Goal: Check status: Check status

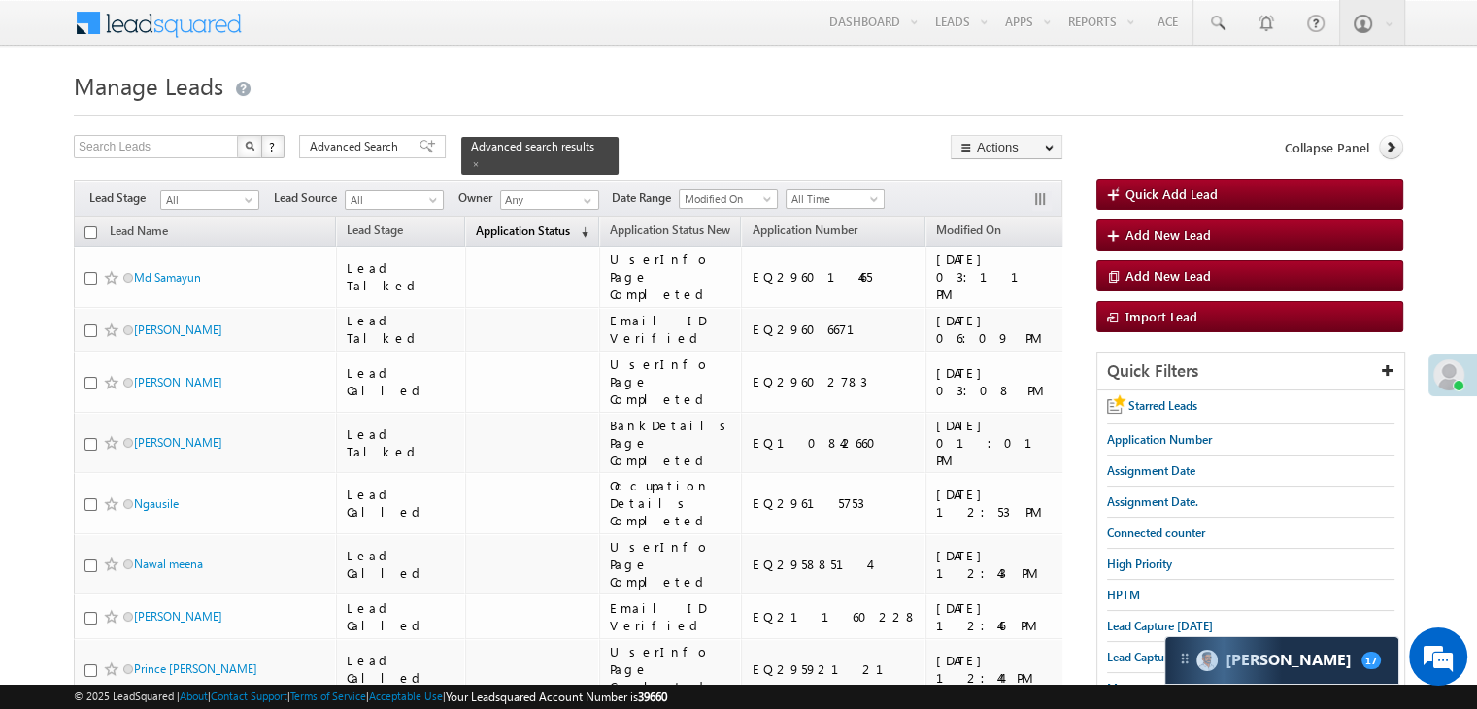
click at [491, 223] on span "Application Status" at bounding box center [523, 230] width 94 height 15
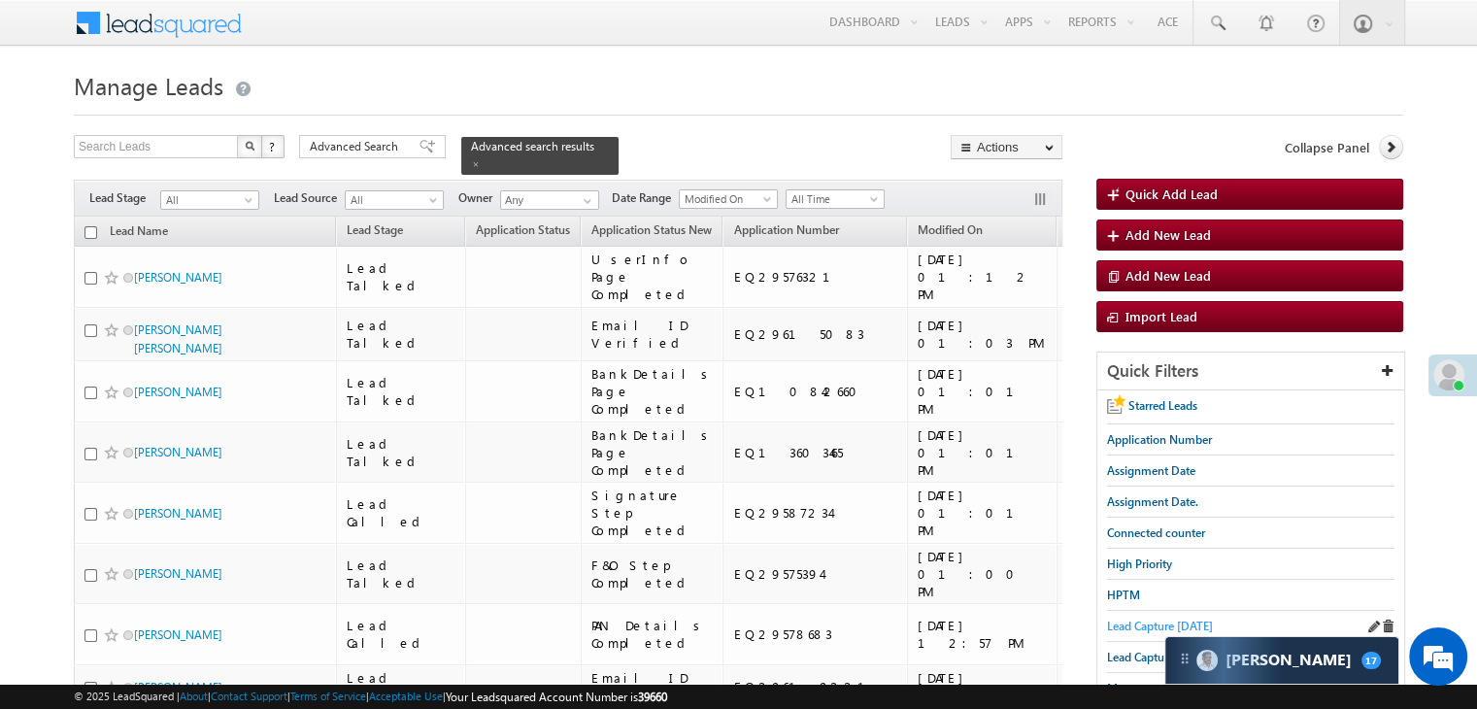
click at [1157, 619] on span "Lead Capture today" at bounding box center [1160, 626] width 106 height 15
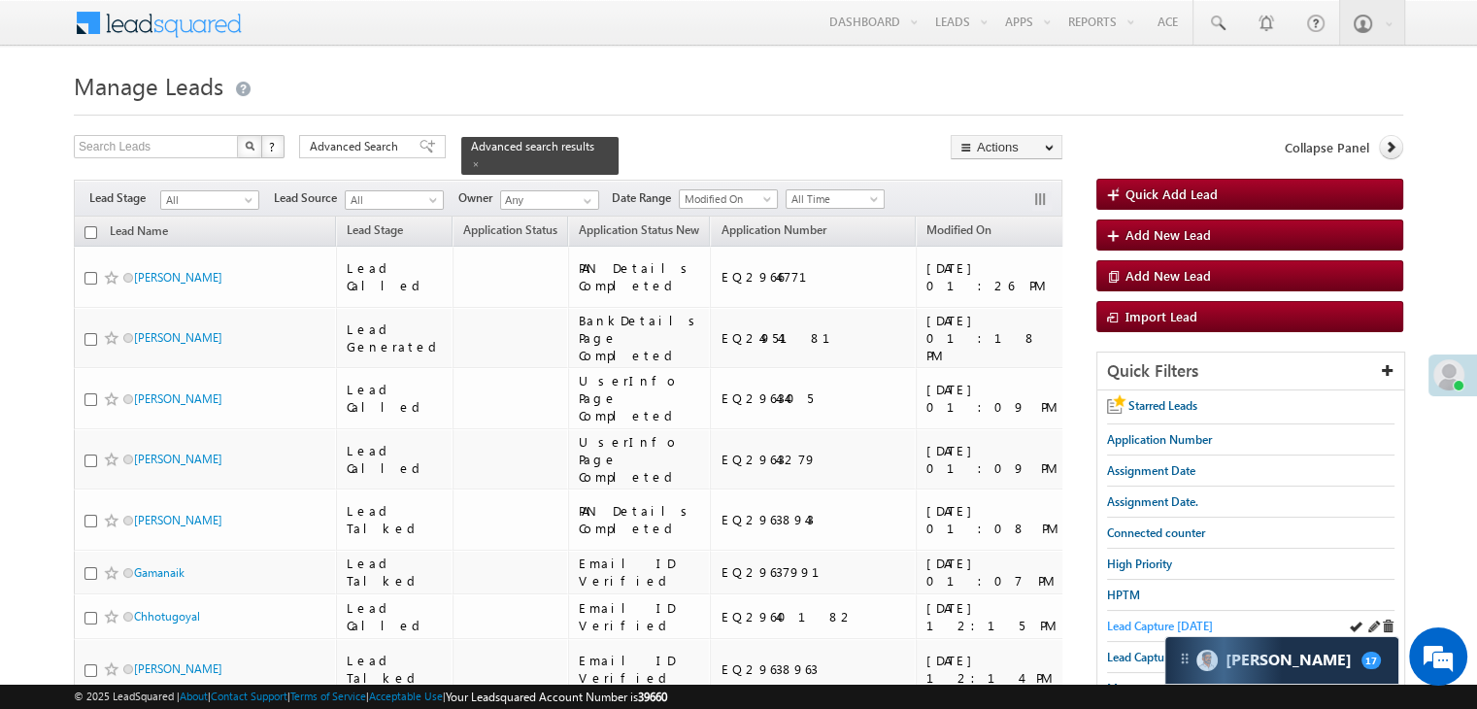
click at [1153, 619] on span "Lead Capture today" at bounding box center [1160, 626] width 106 height 15
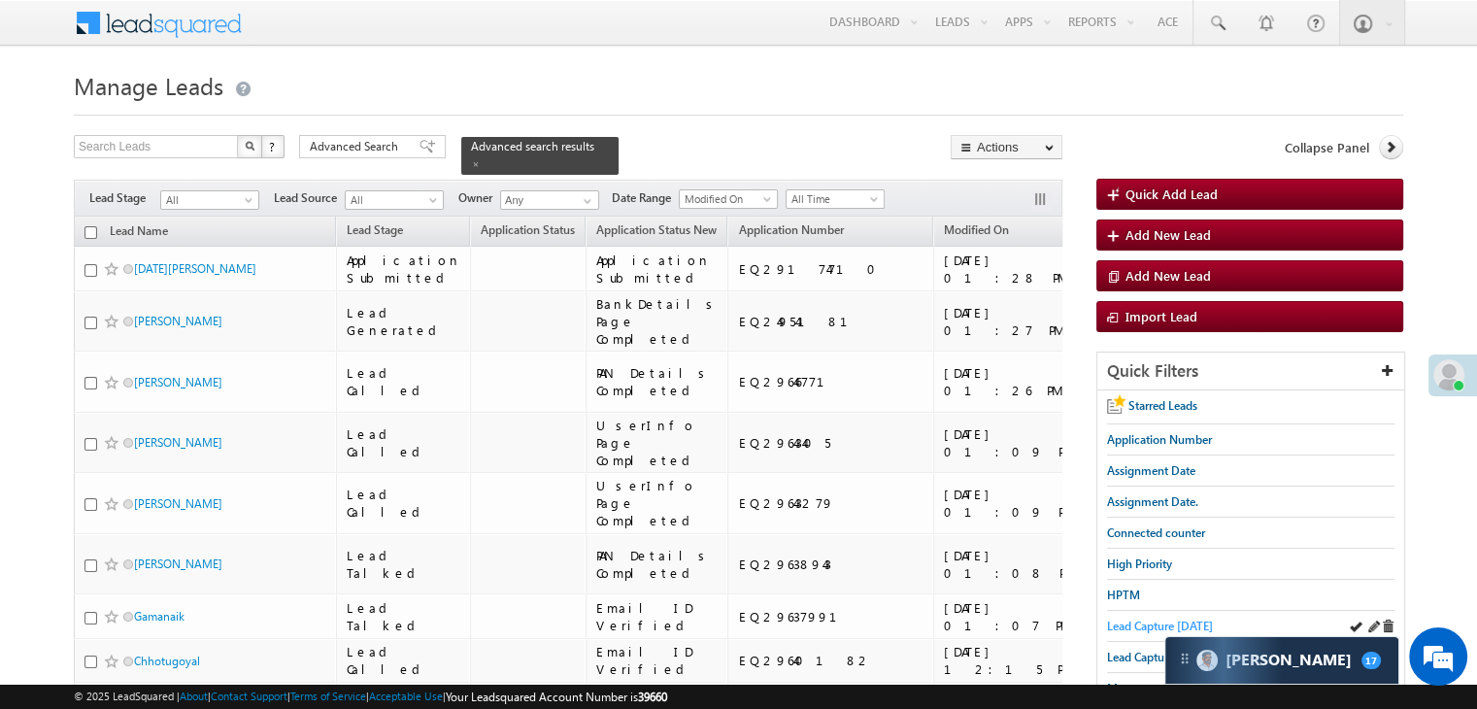
click at [1156, 624] on span "Lead Capture today" at bounding box center [1160, 626] width 106 height 15
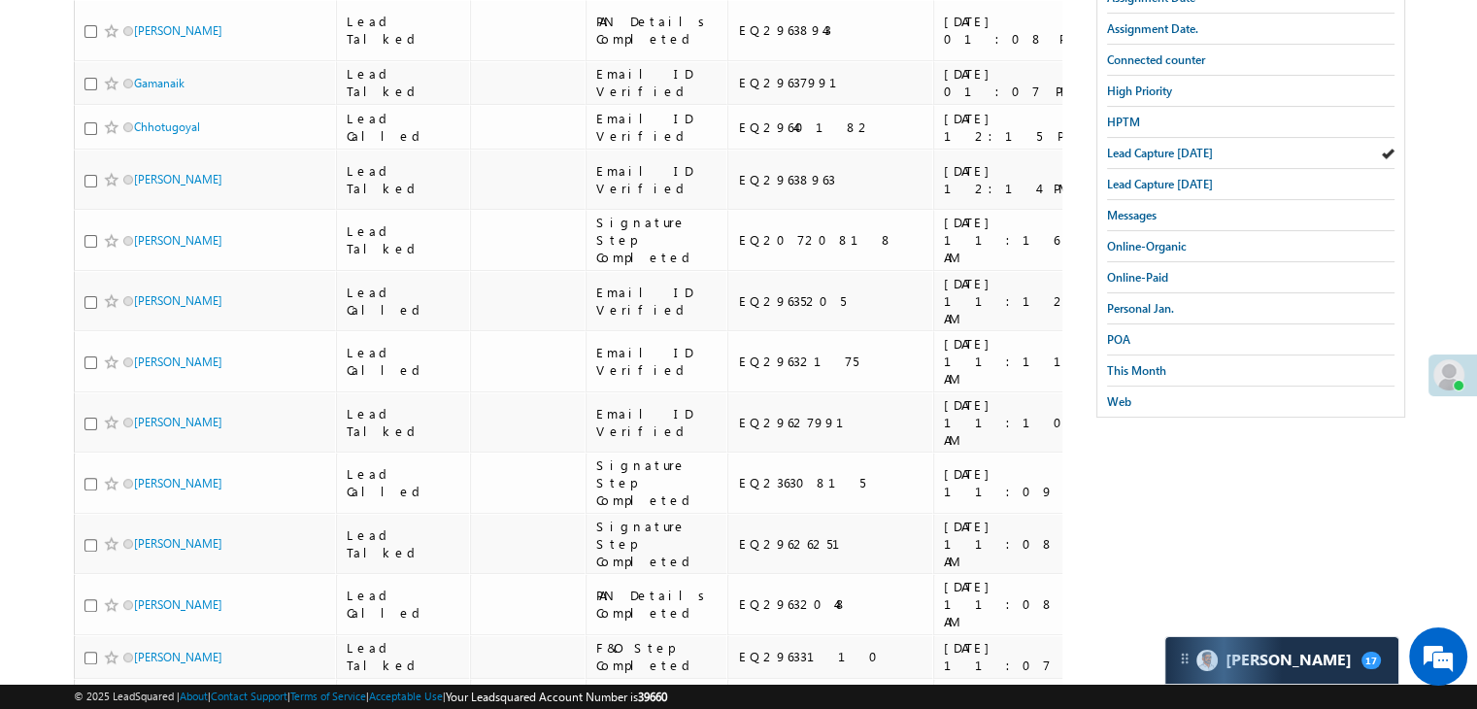
scroll to position [486, 0]
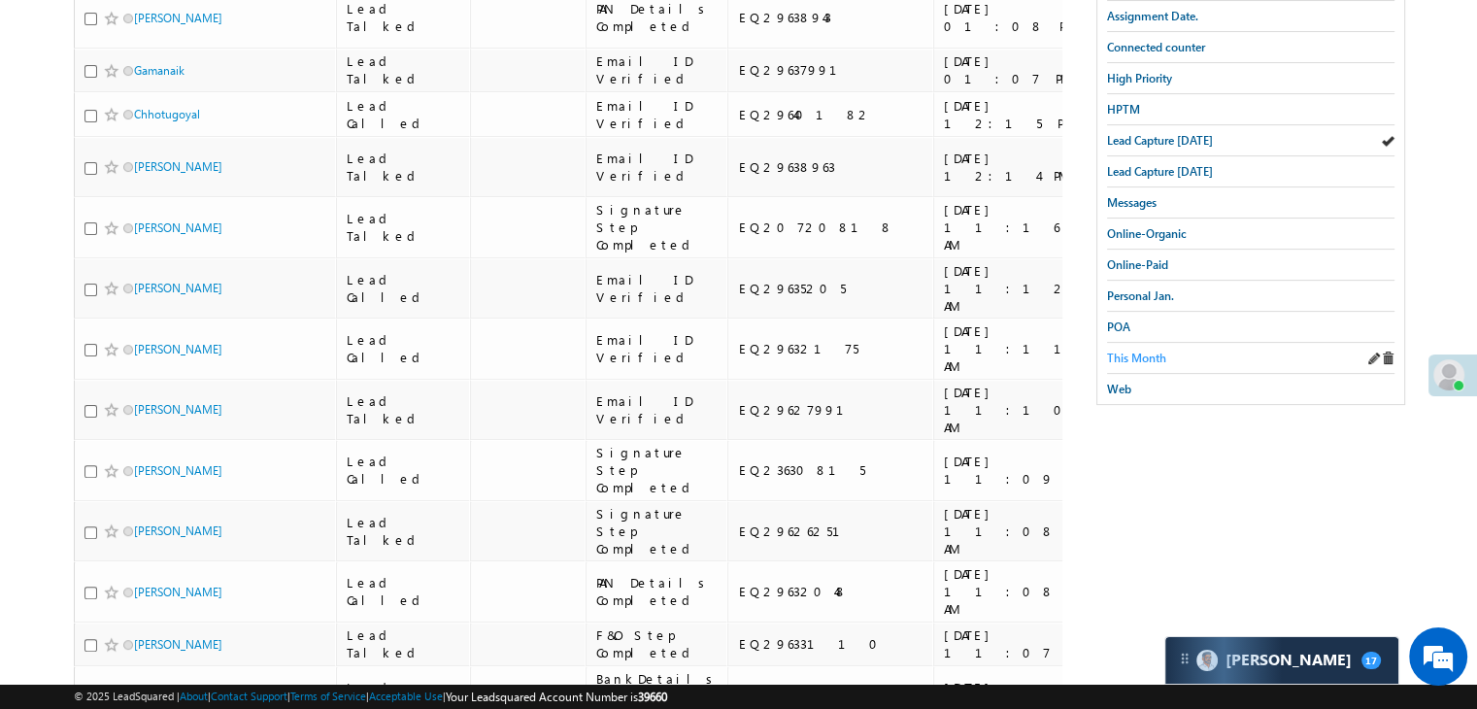
click at [1138, 351] on span "This Month" at bounding box center [1136, 358] width 59 height 15
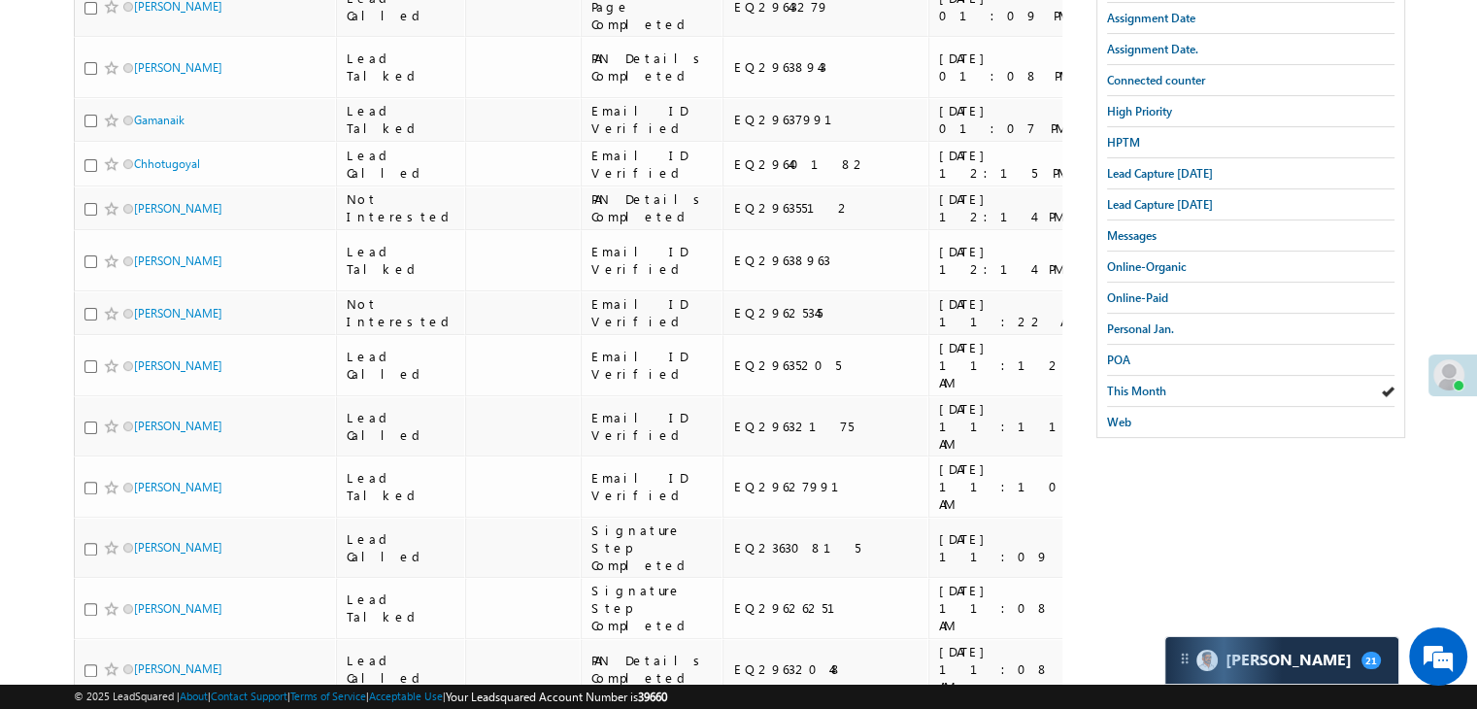
scroll to position [152, 0]
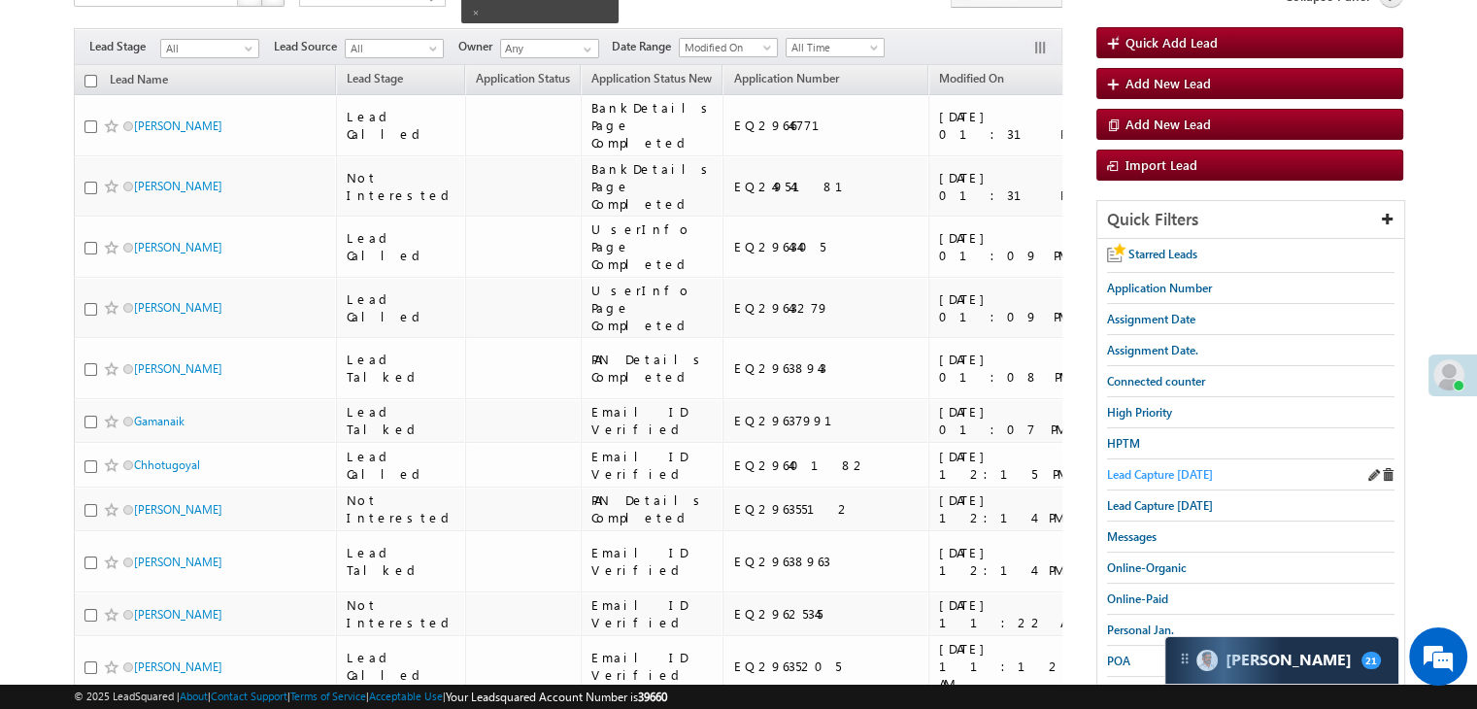
click at [1145, 467] on span "Lead Capture today" at bounding box center [1160, 474] width 106 height 15
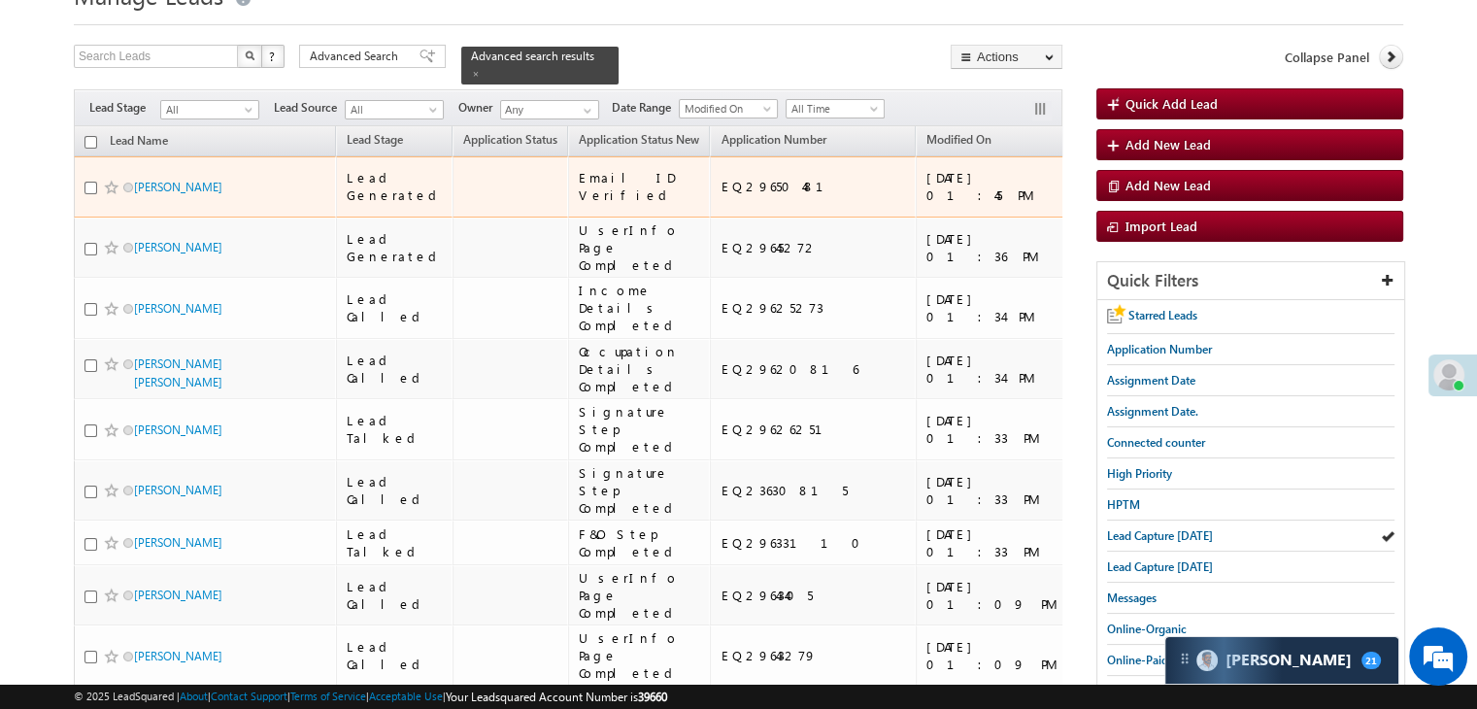
scroll to position [97, 0]
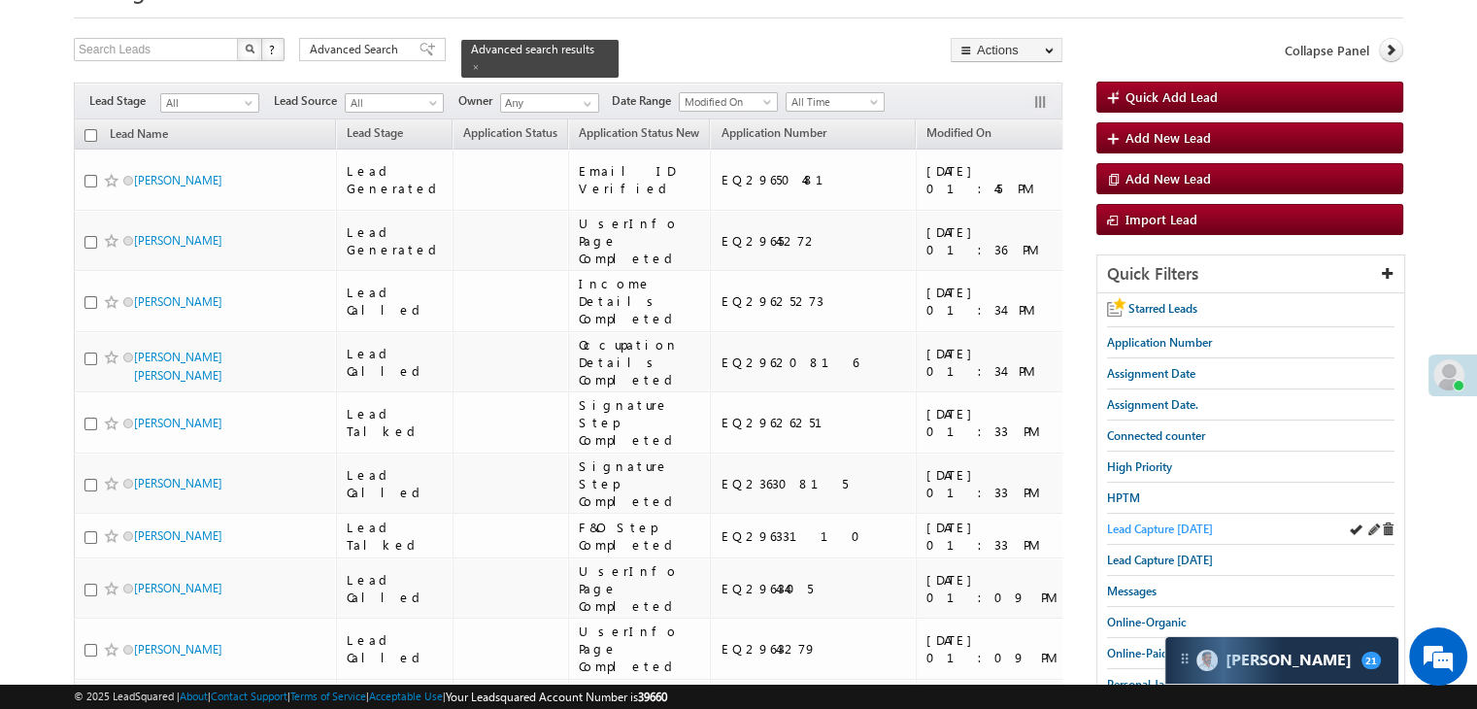
click at [1146, 528] on span "Lead Capture today" at bounding box center [1160, 529] width 106 height 15
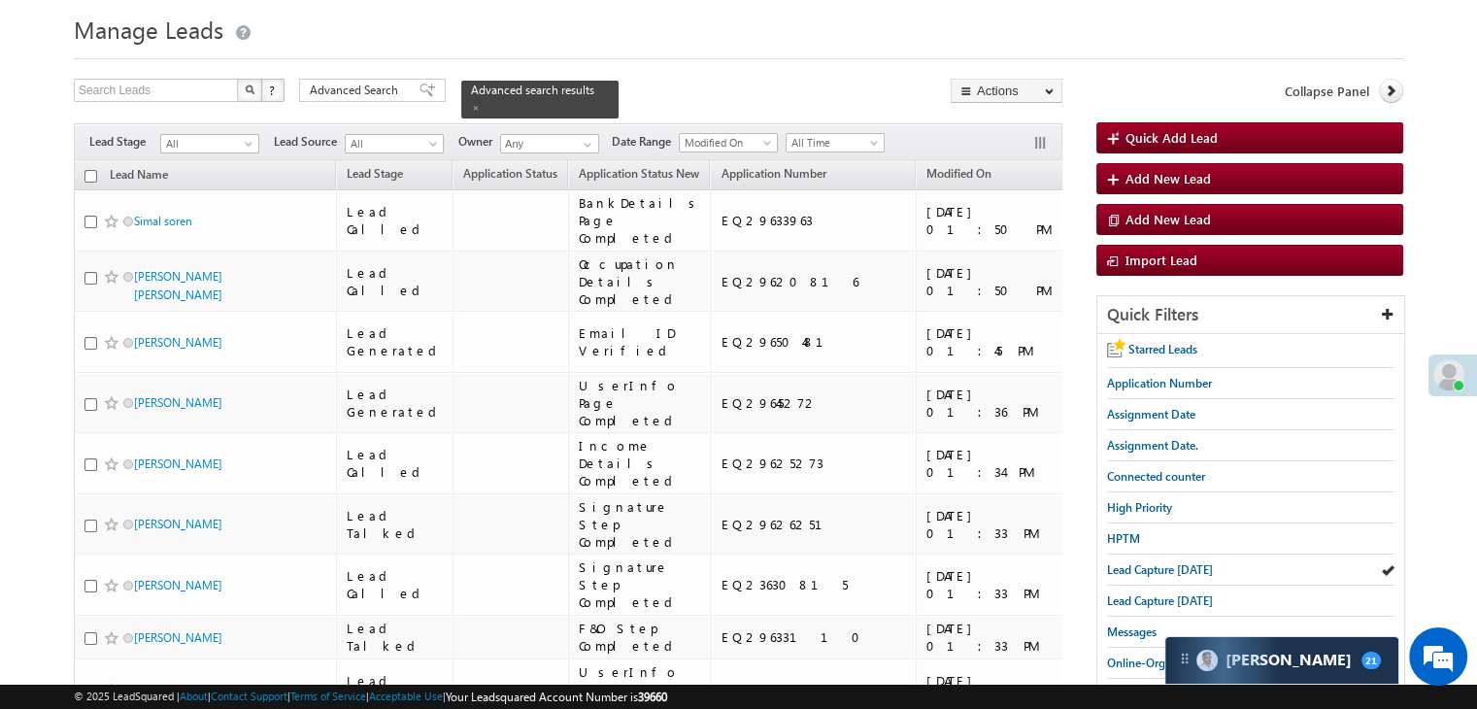
scroll to position [0, 0]
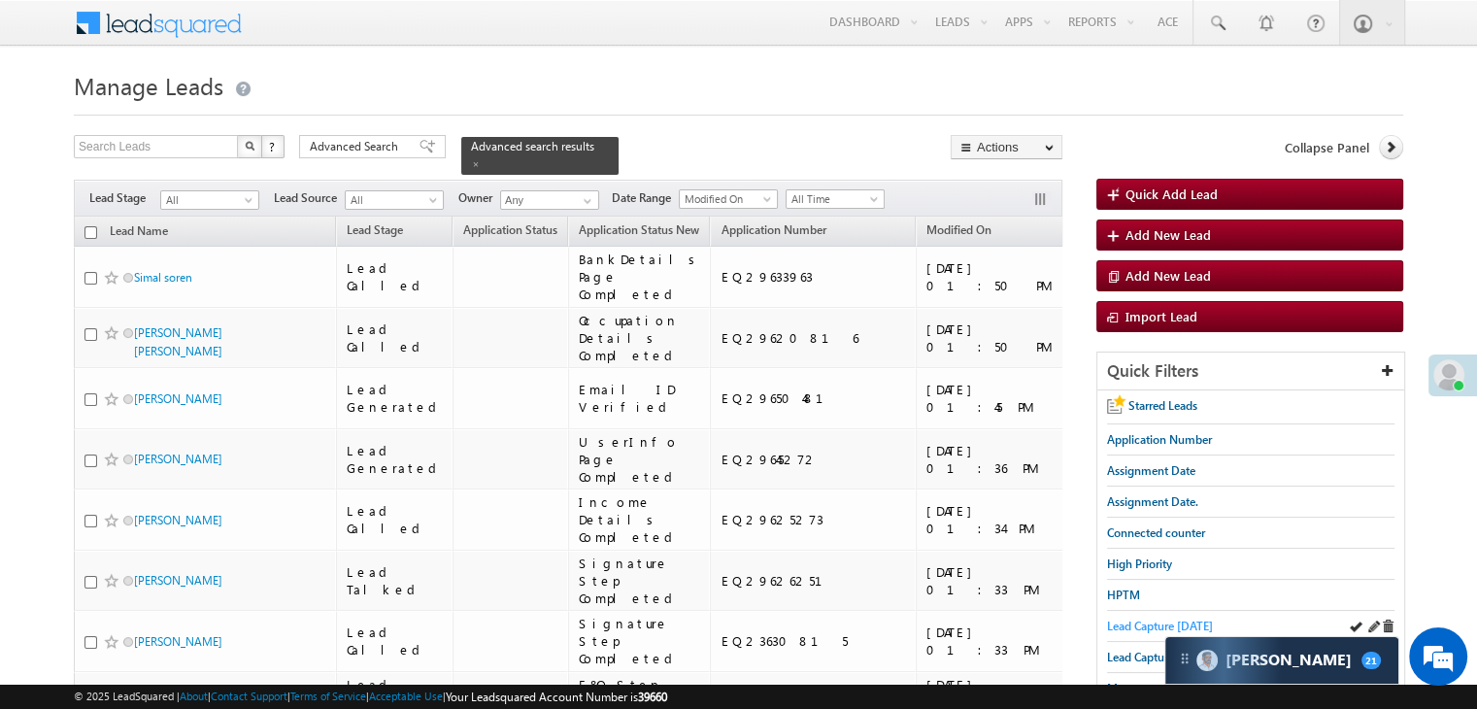
click at [1154, 619] on span "Lead Capture today" at bounding box center [1160, 626] width 106 height 15
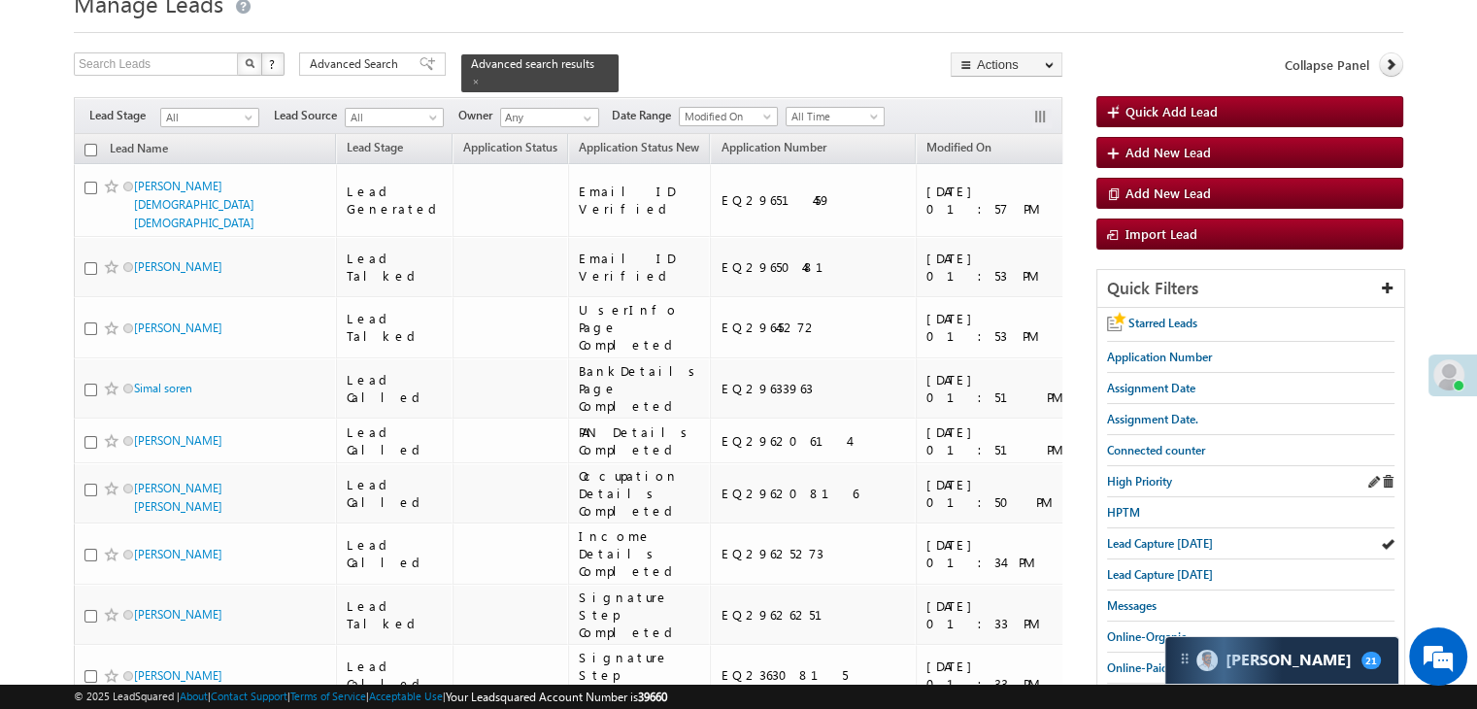
scroll to position [97, 0]
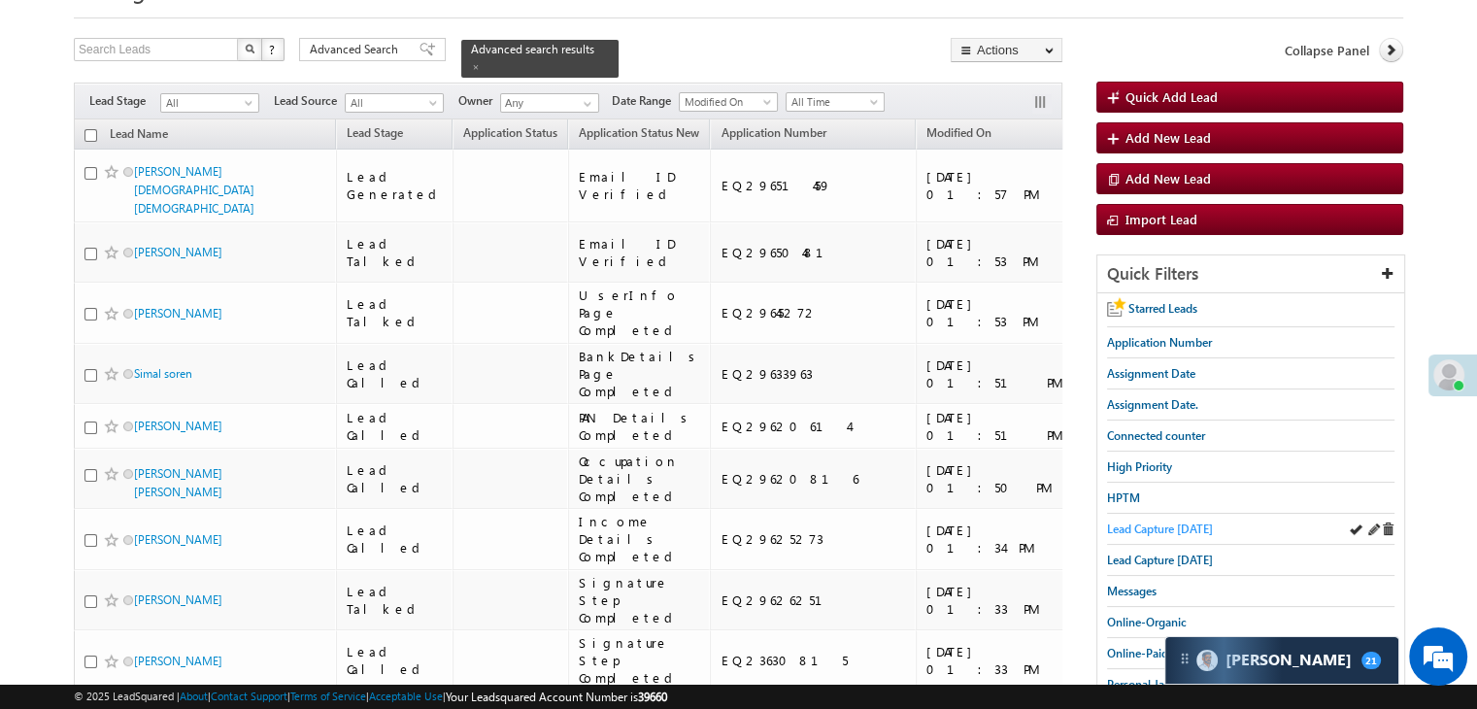
click at [1169, 525] on span "Lead Capture today" at bounding box center [1160, 529] width 106 height 15
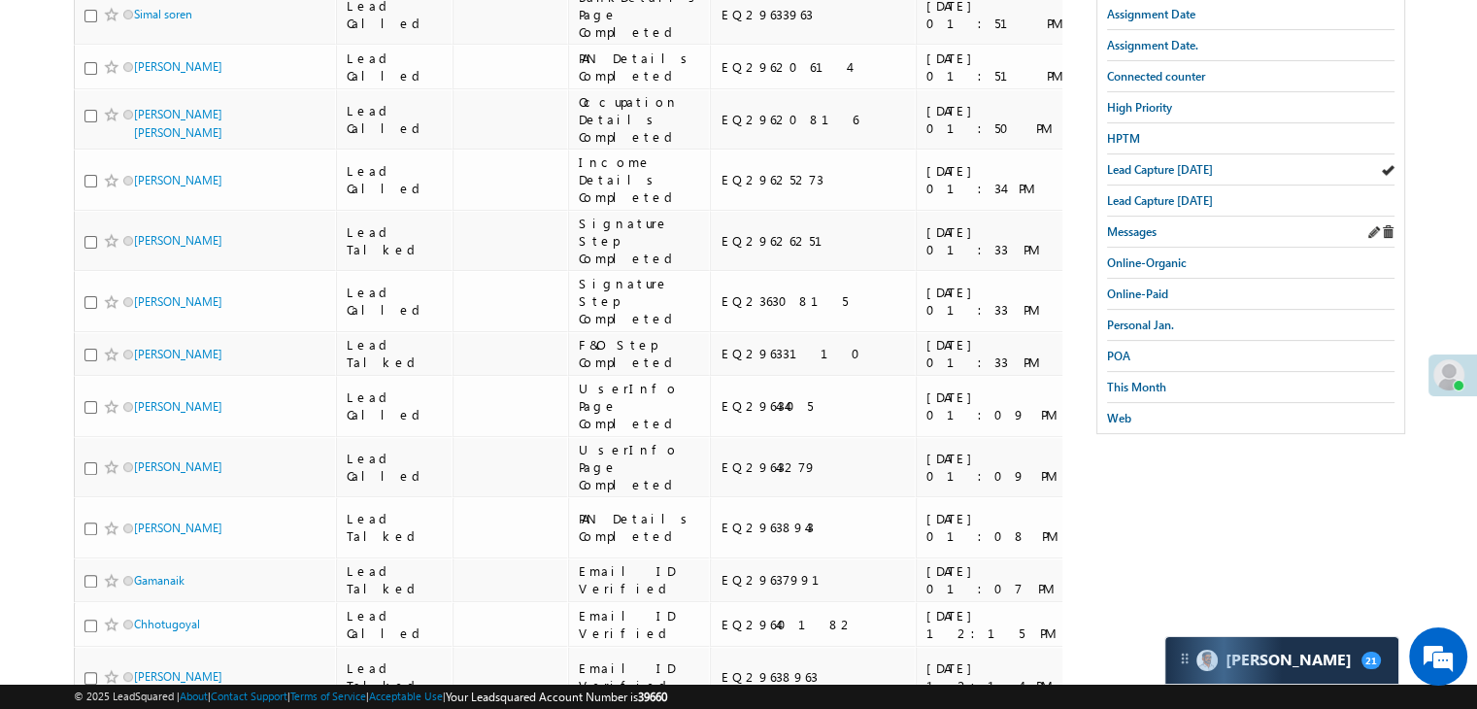
scroll to position [486, 0]
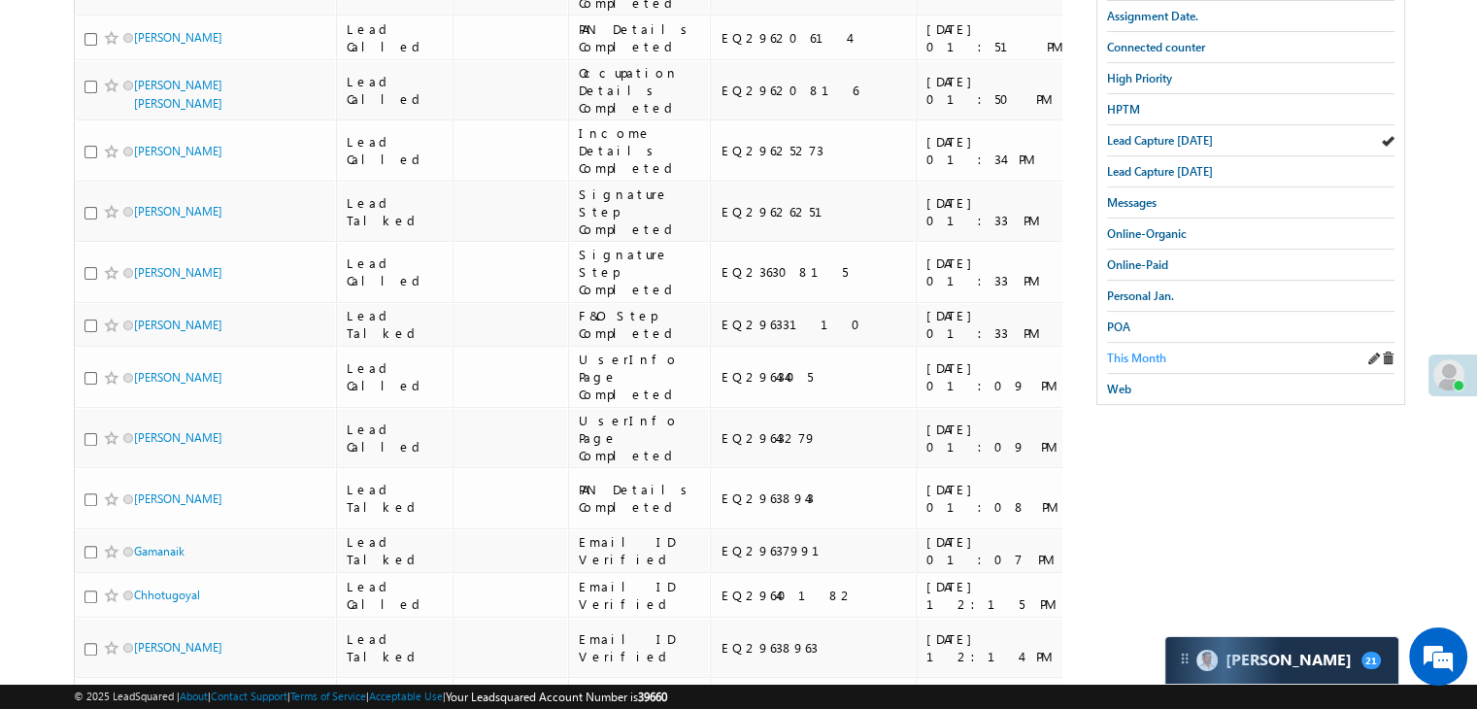
click at [1135, 353] on span "This Month" at bounding box center [1136, 358] width 59 height 15
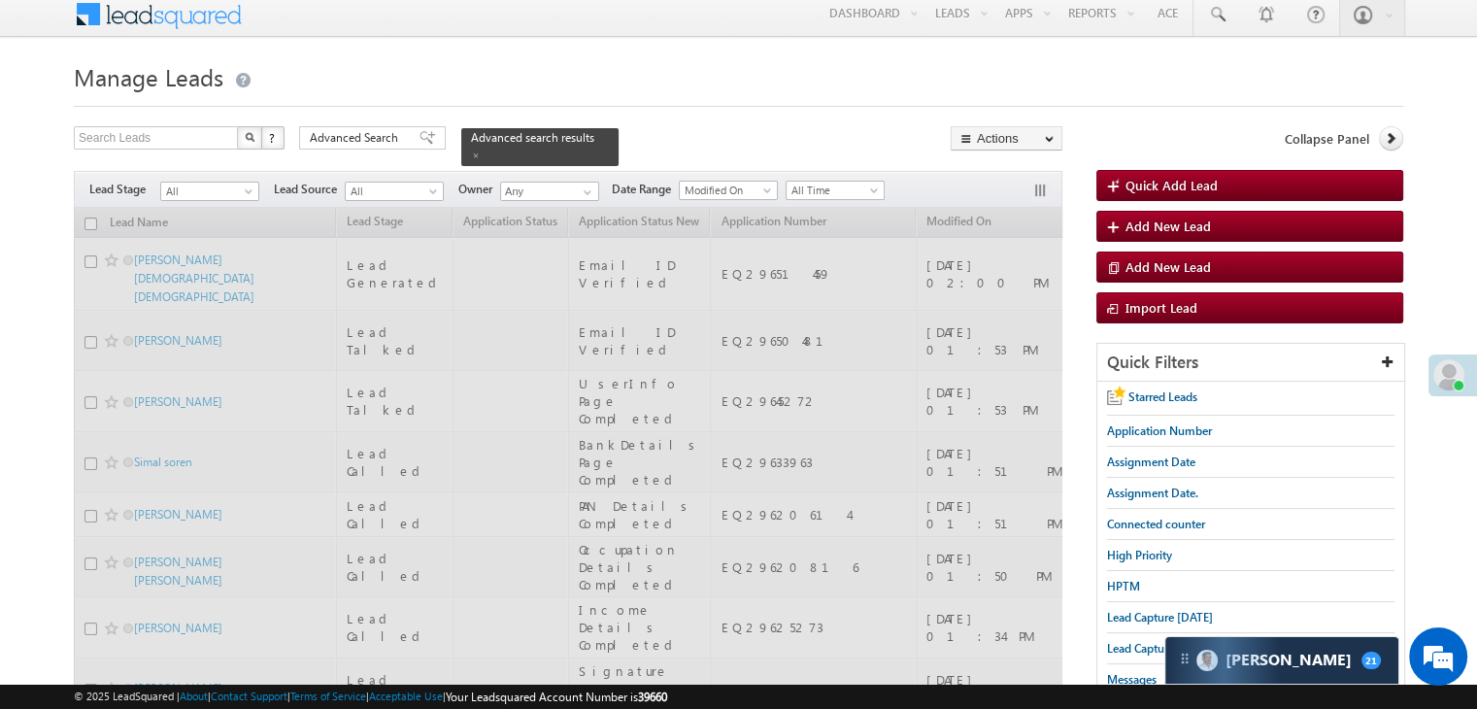
scroll to position [0, 0]
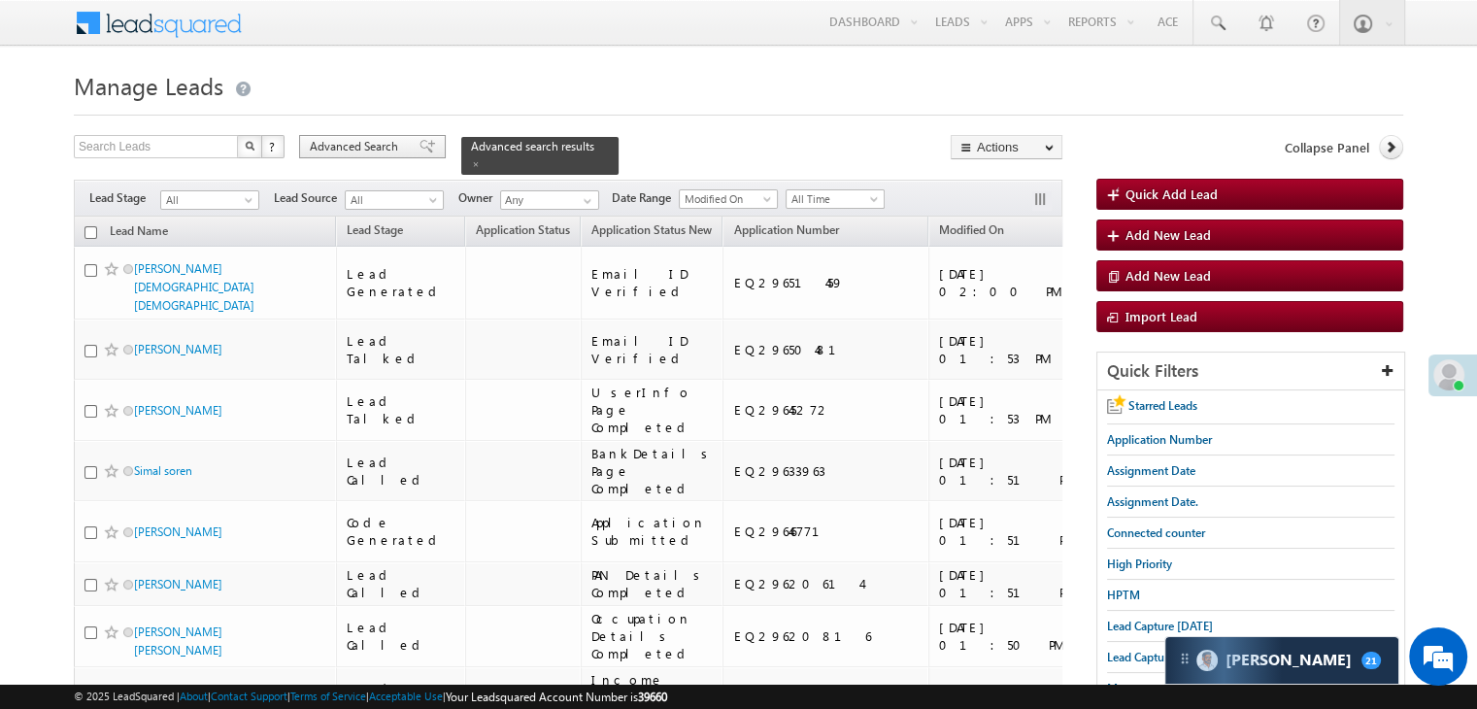
click at [354, 143] on span "Advanced Search" at bounding box center [357, 146] width 94 height 17
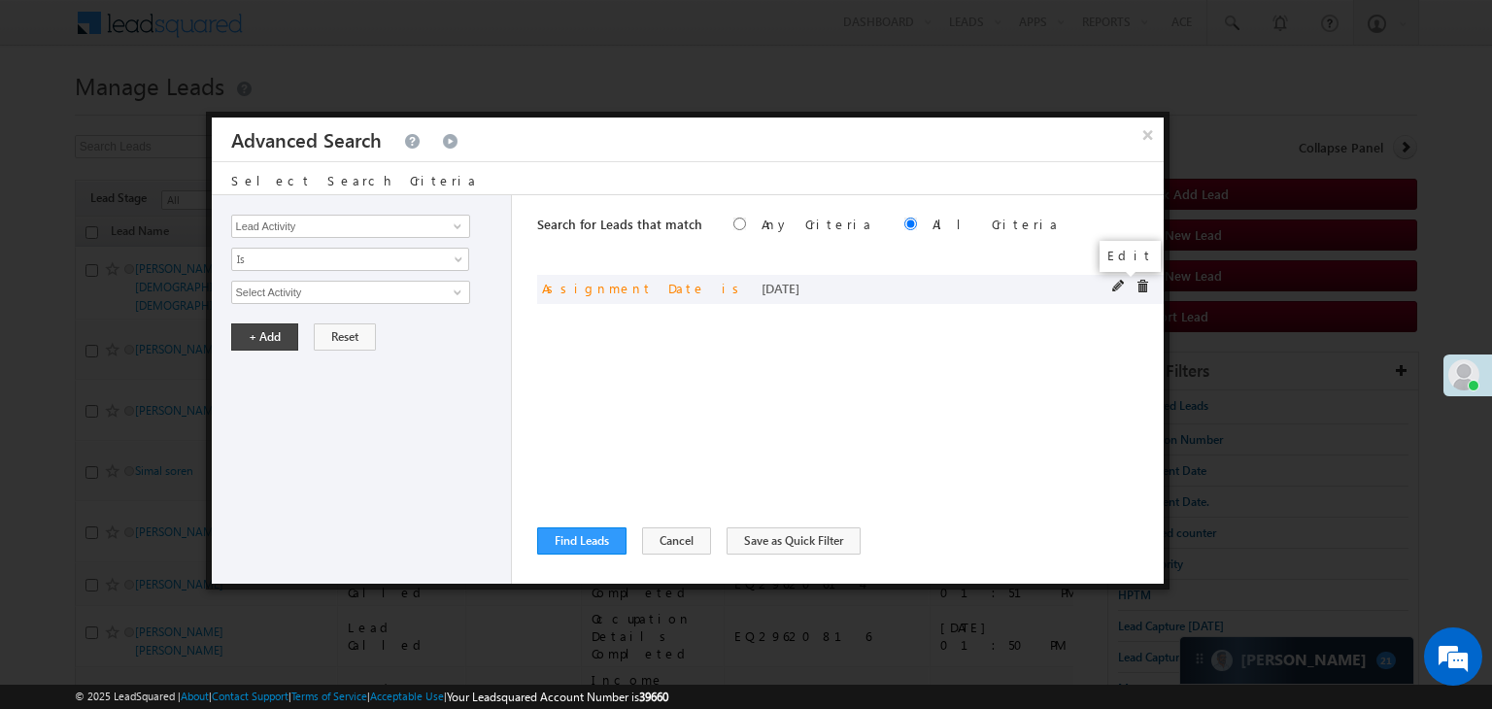
click at [1115, 283] on span at bounding box center [1119, 287] width 14 height 14
click at [295, 296] on span "Today" at bounding box center [337, 292] width 211 height 17
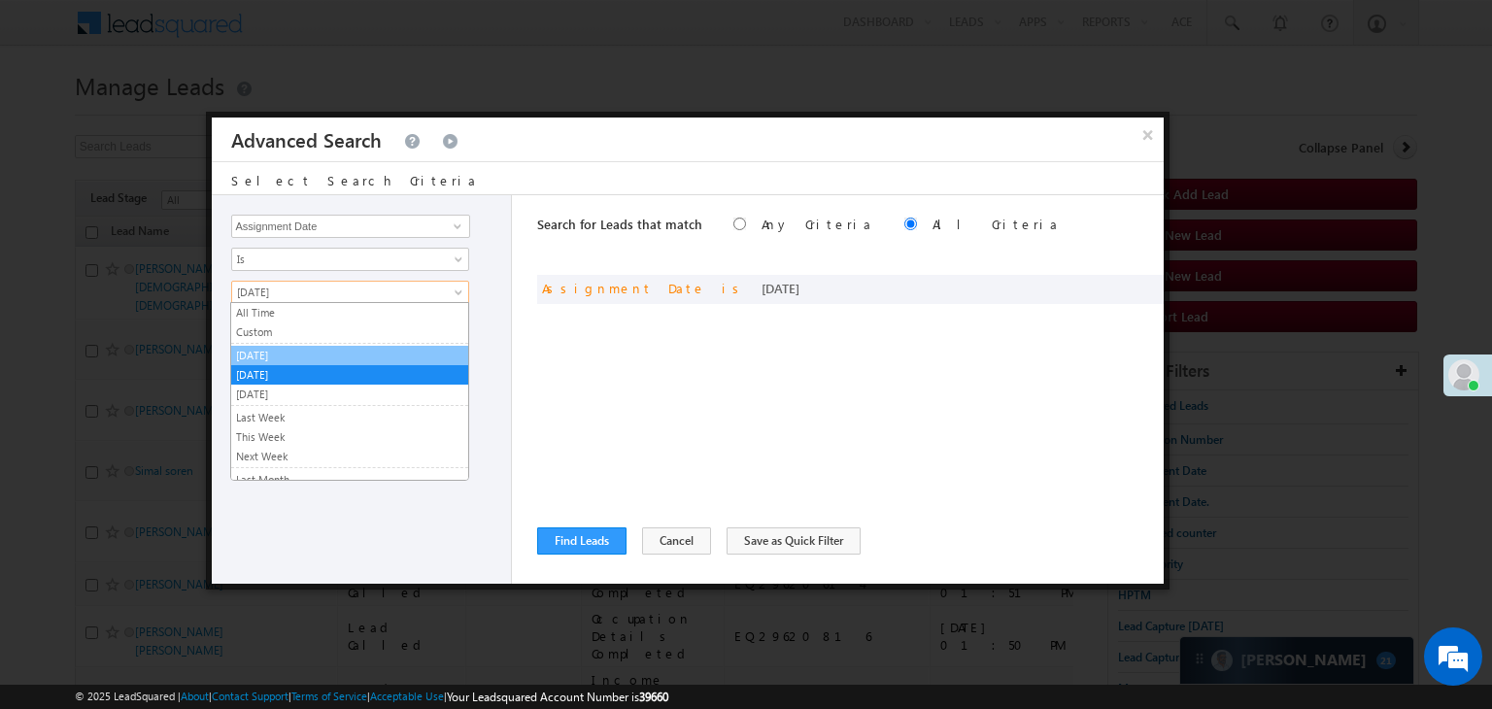
click at [284, 354] on link "Yesterday" at bounding box center [349, 355] width 237 height 17
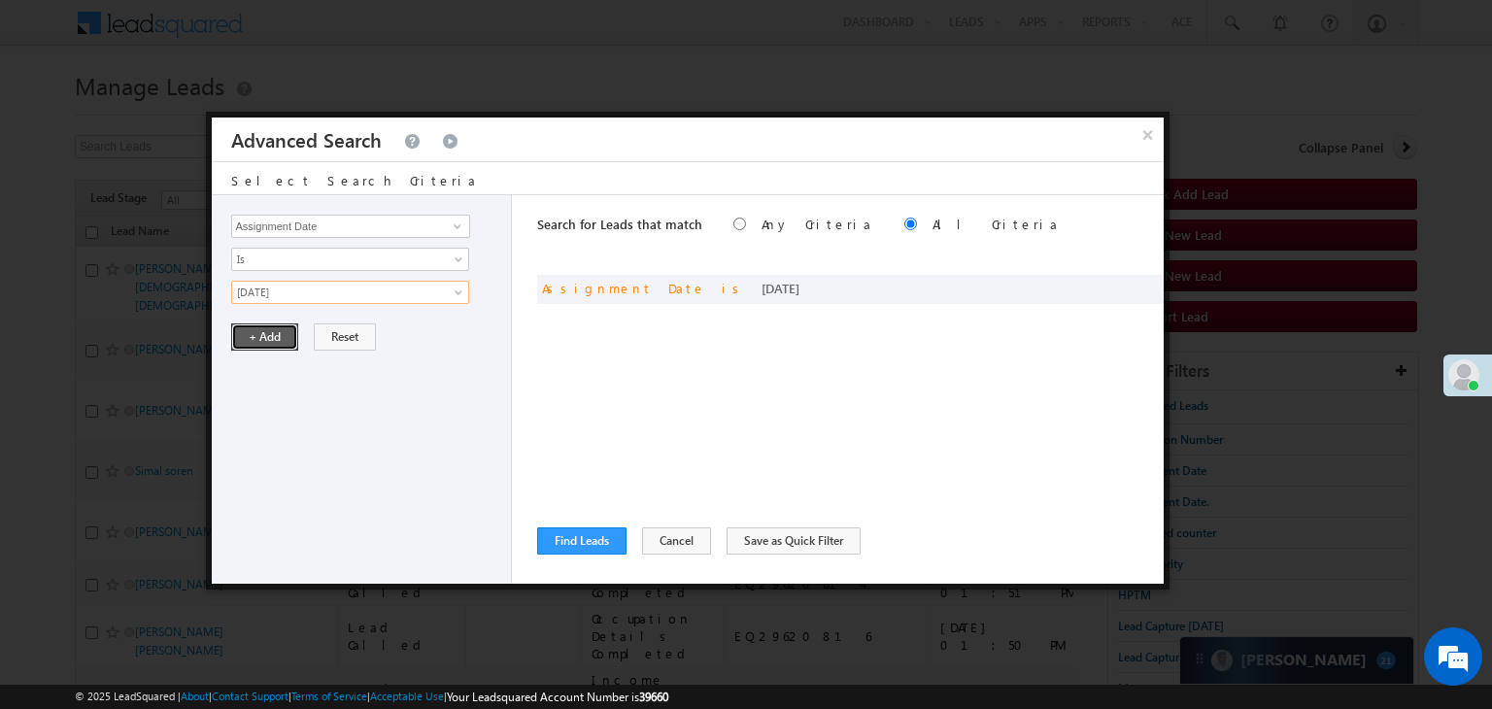
click at [280, 346] on button "+ Add" at bounding box center [264, 336] width 67 height 27
click at [559, 535] on button "Find Leads" at bounding box center [581, 540] width 89 height 27
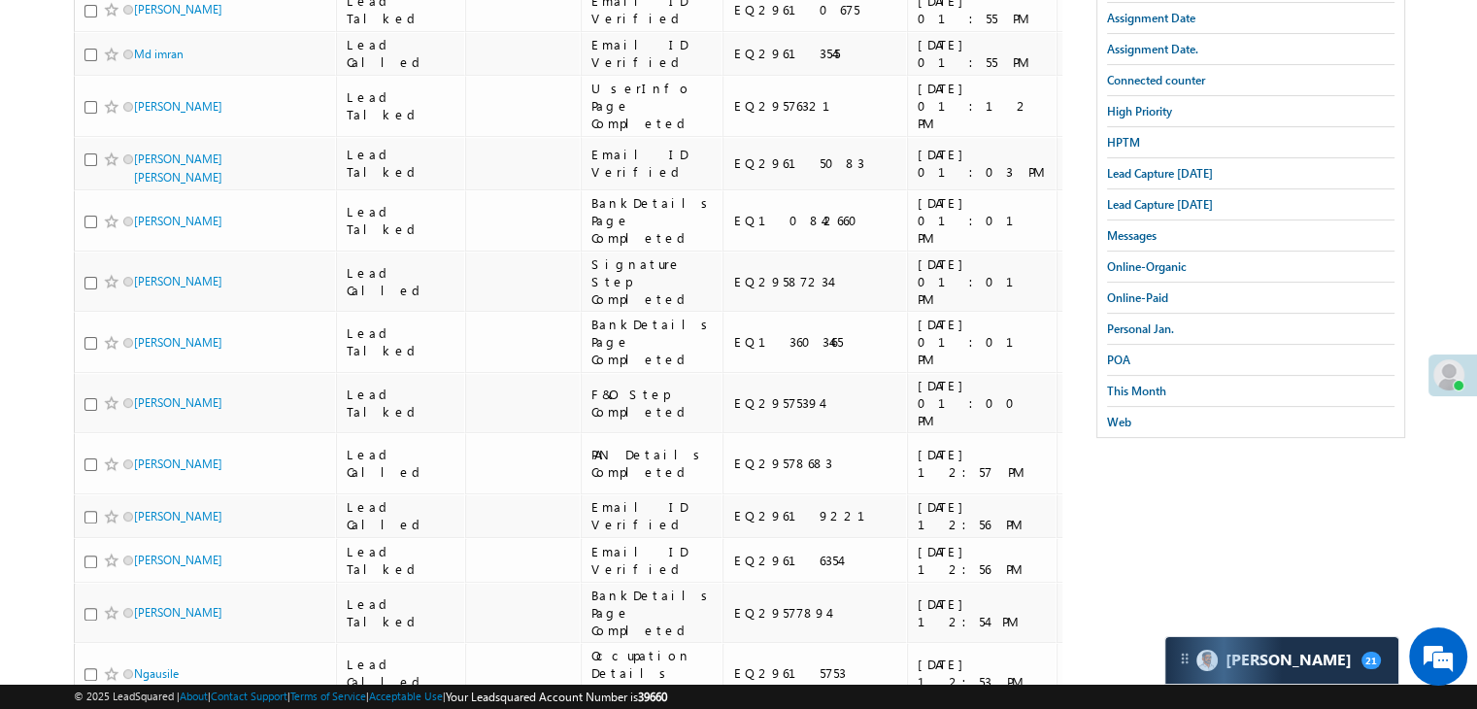
scroll to position [289, 0]
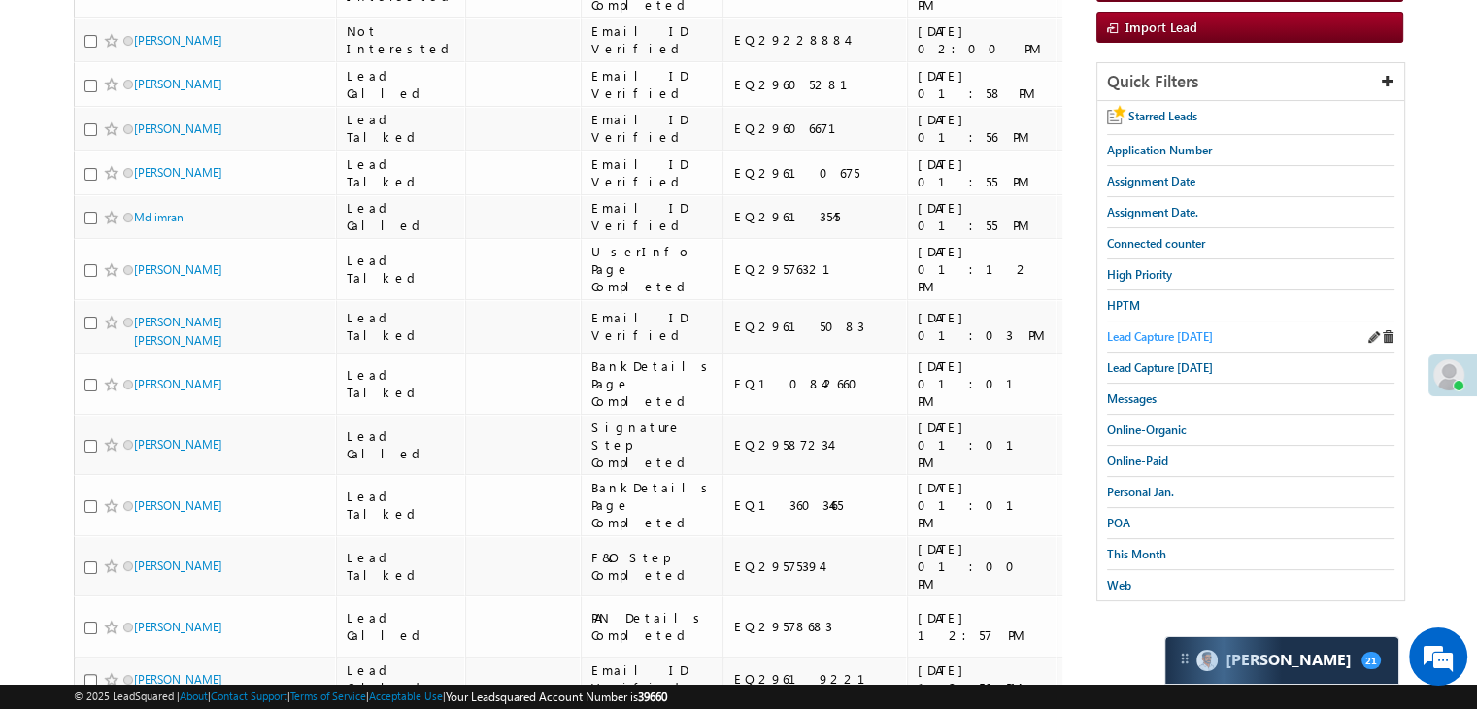
click at [1157, 335] on span "Lead Capture today" at bounding box center [1160, 336] width 106 height 15
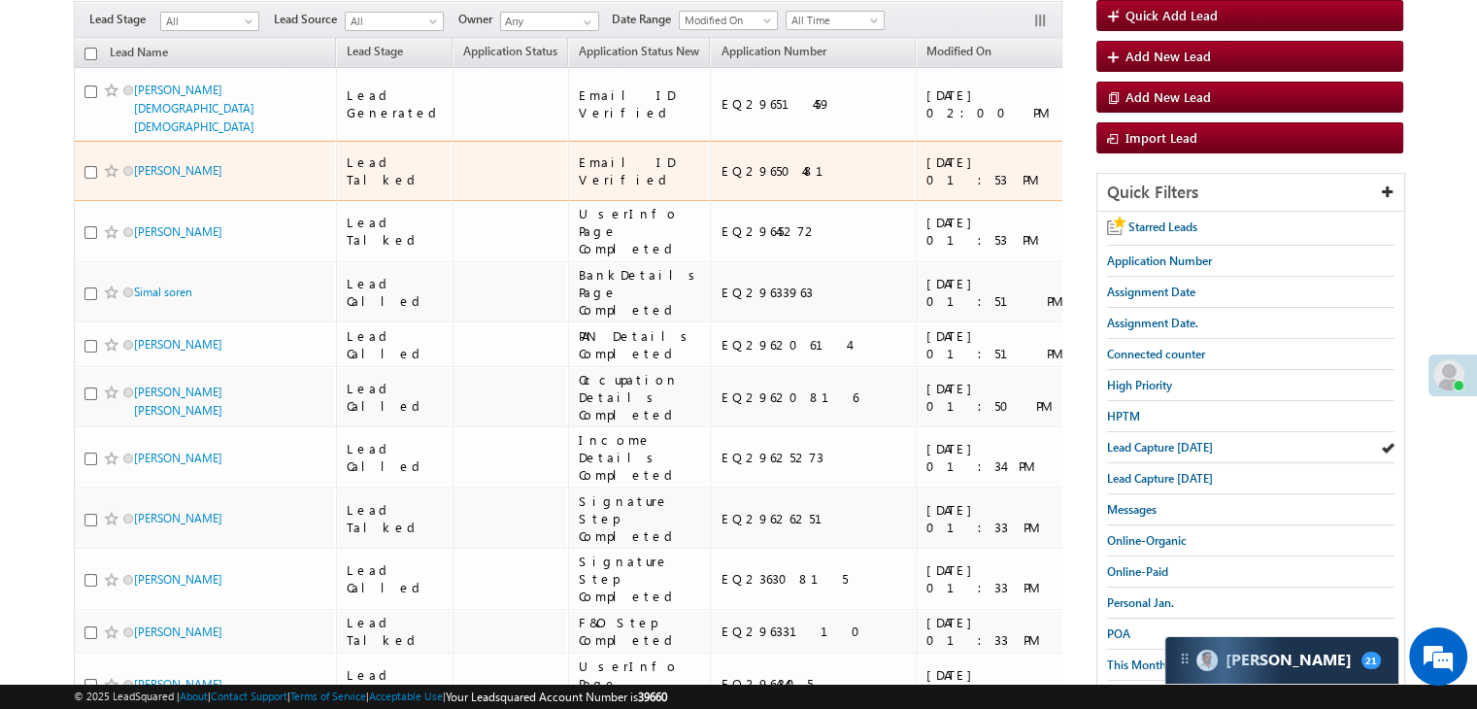
scroll to position [0, 0]
